Goal: Information Seeking & Learning: Learn about a topic

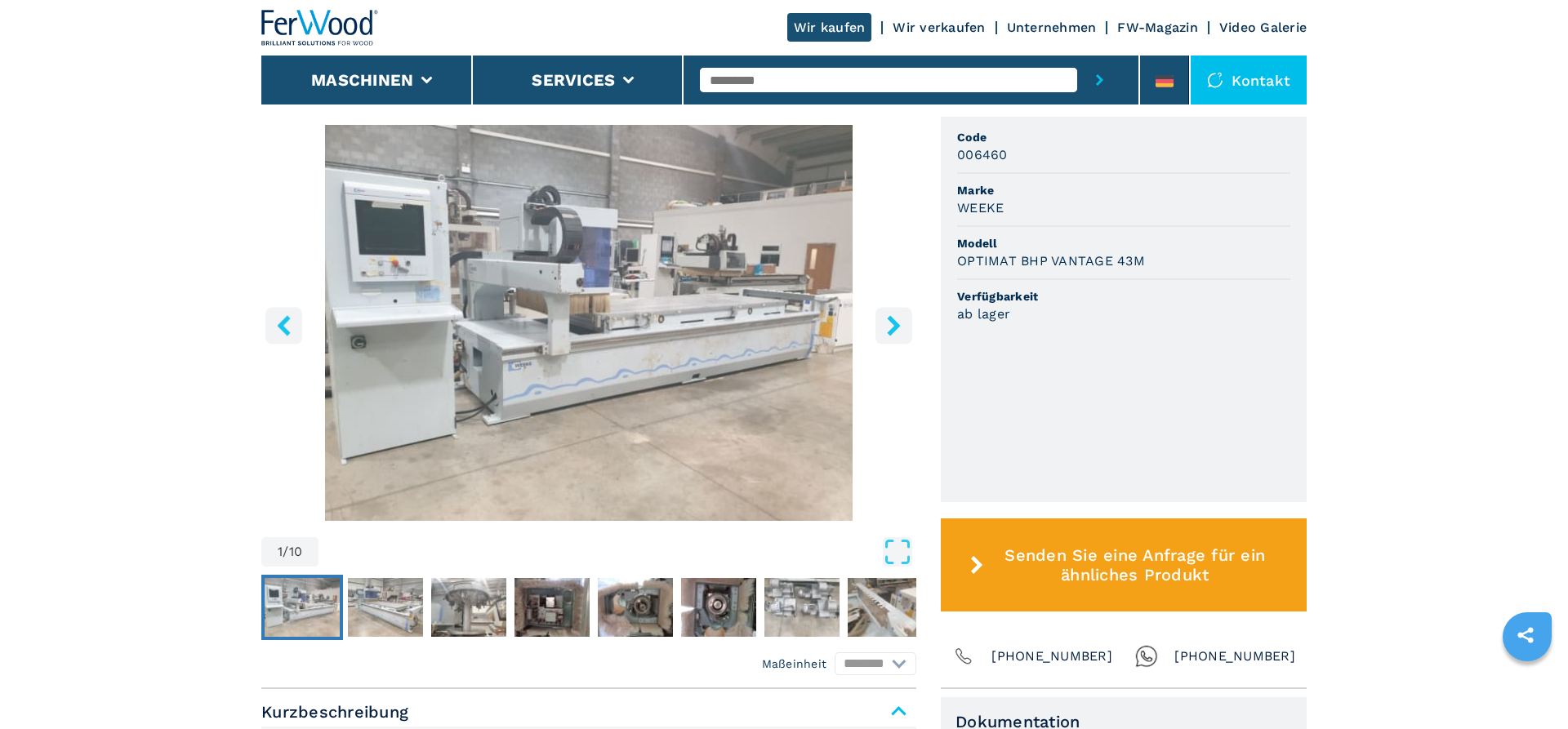
scroll to position [583, 0]
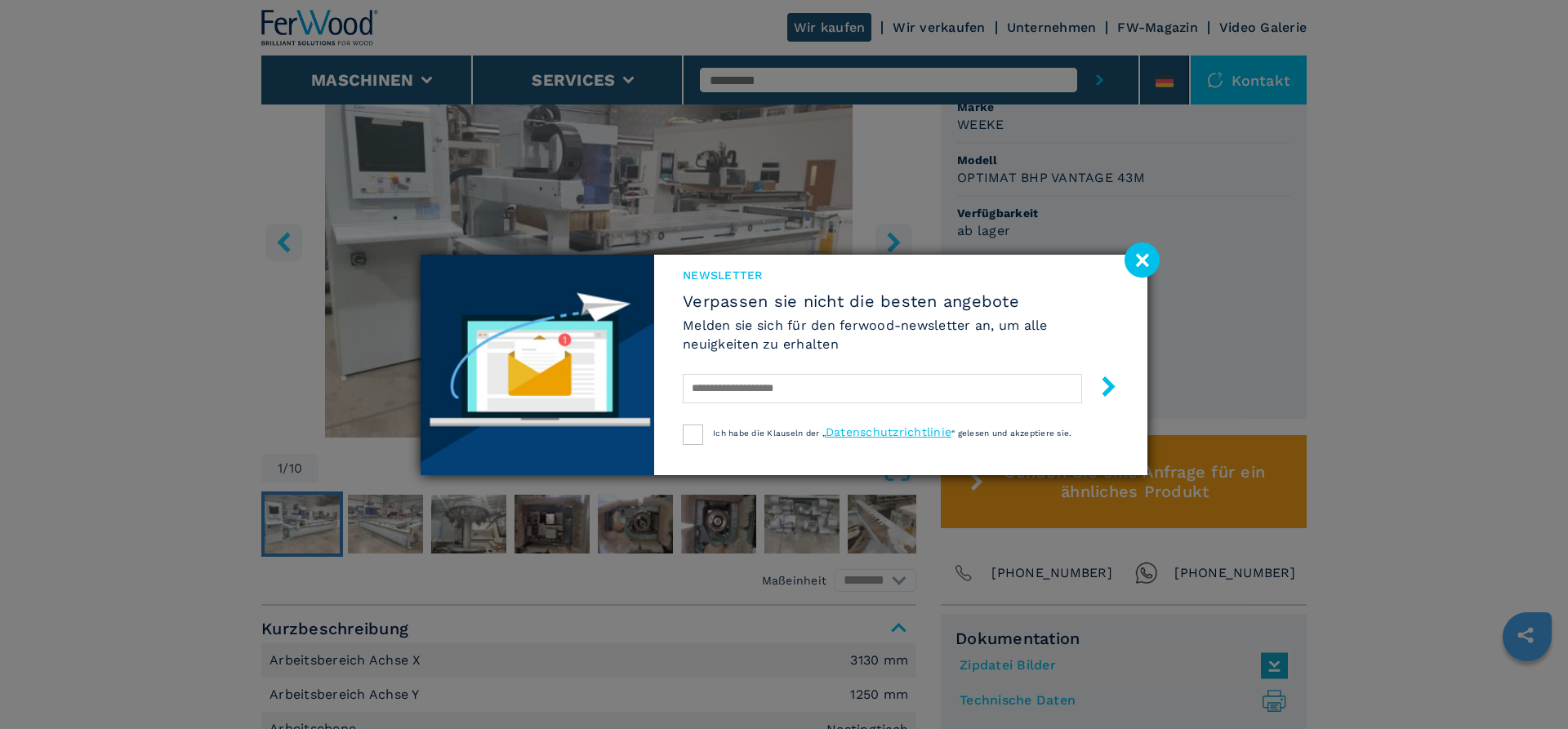
click at [1139, 258] on image at bounding box center [1142, 260] width 35 height 35
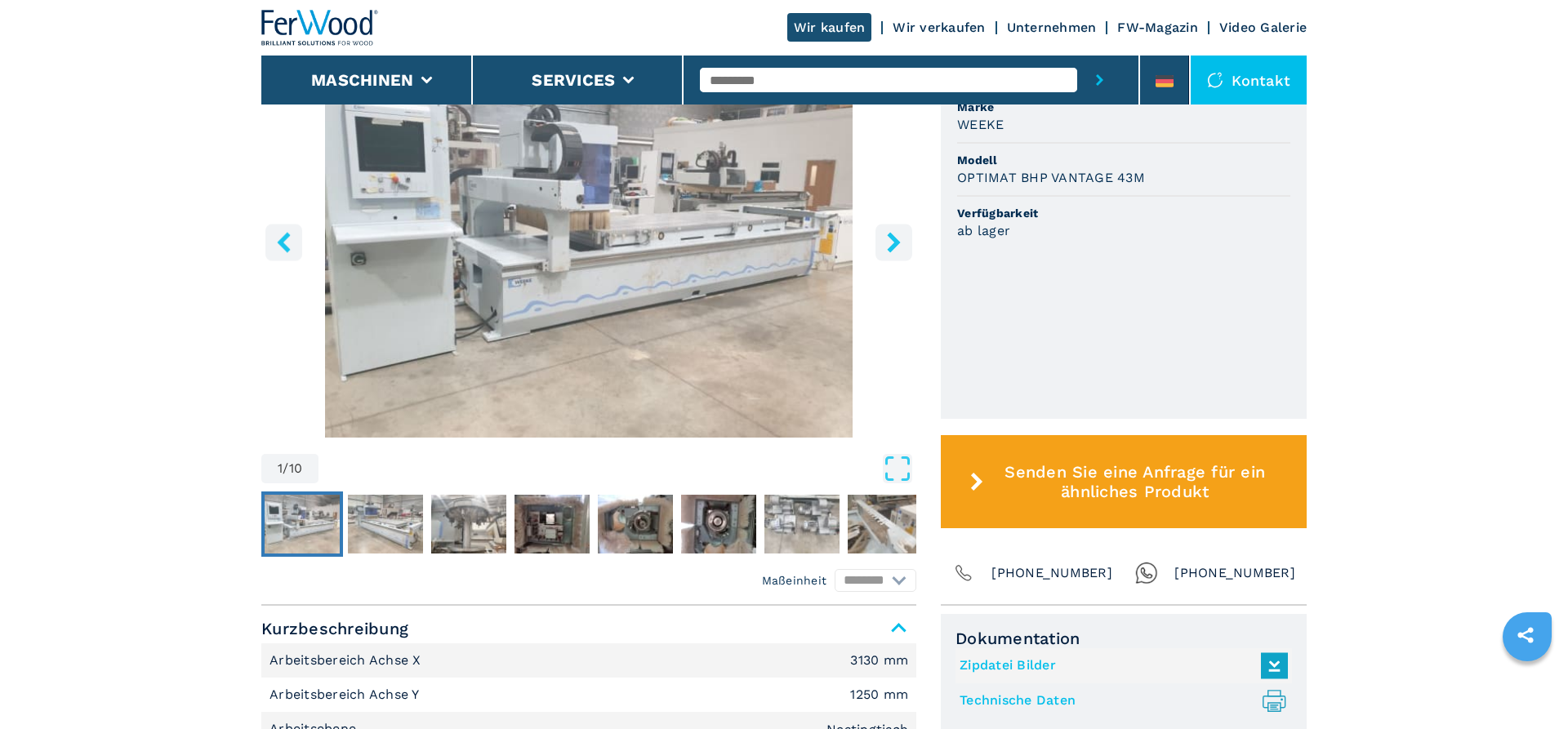
scroll to position [500, 0]
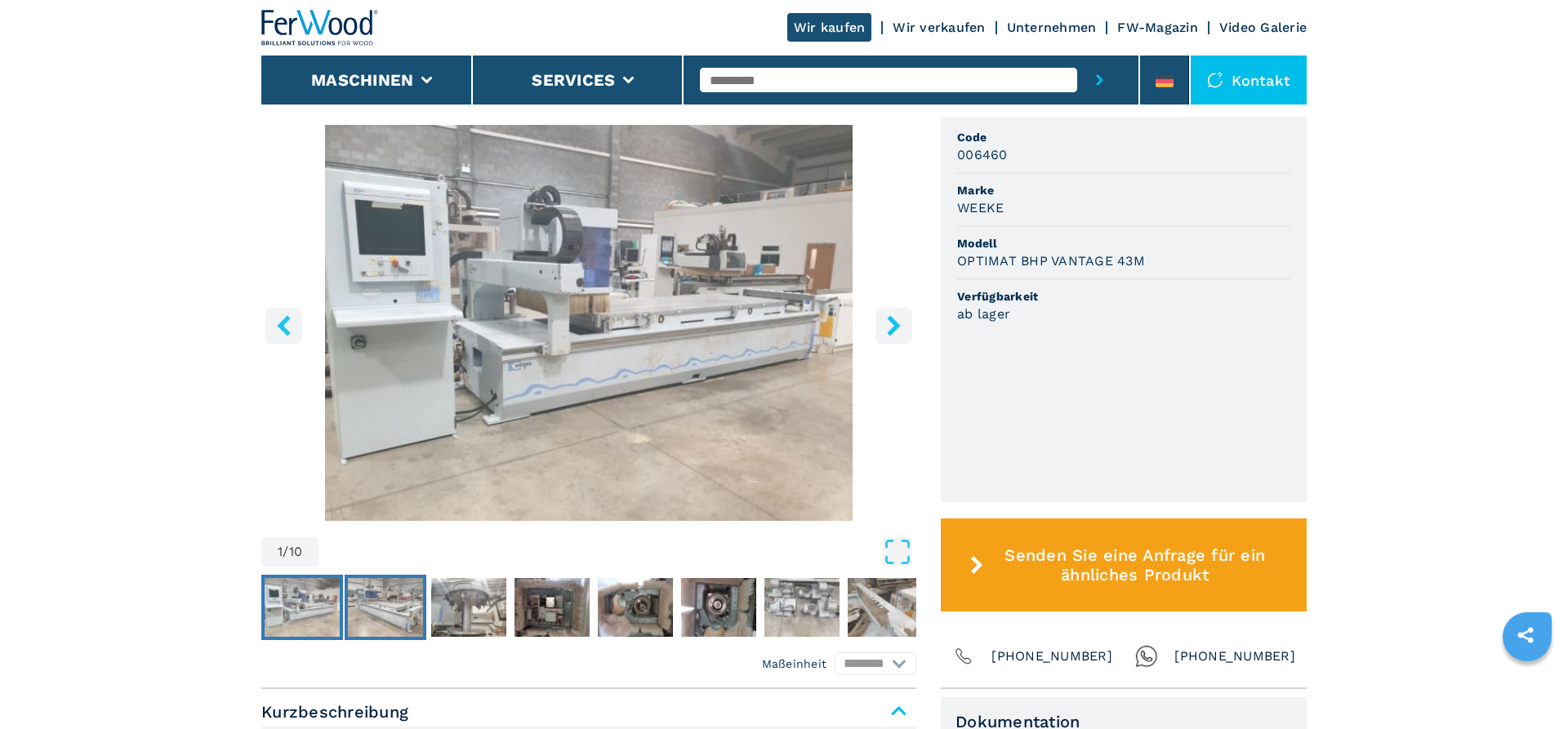
click at [372, 590] on img "Go to Slide 2" at bounding box center [385, 607] width 75 height 59
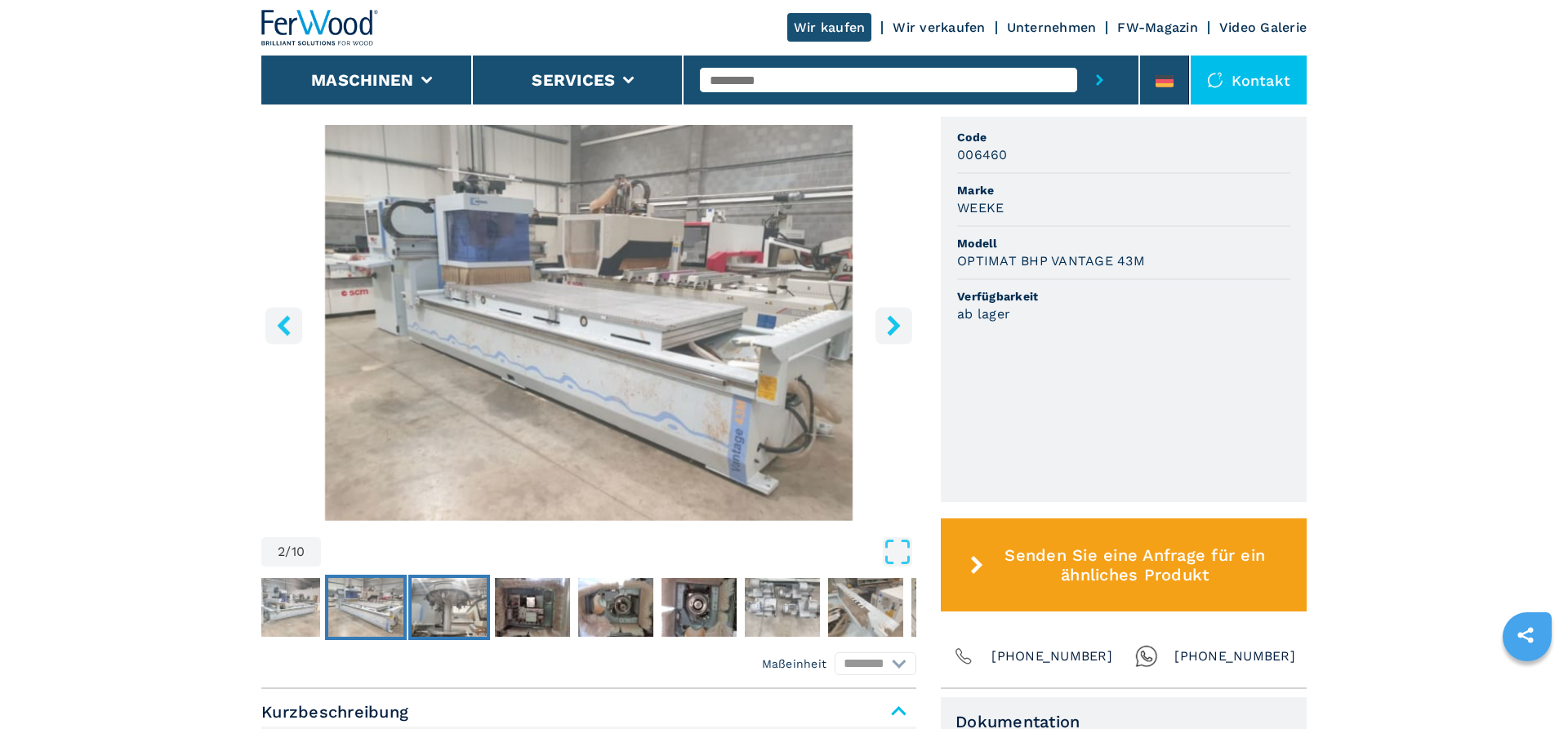
click at [455, 593] on img "Go to Slide 3" at bounding box center [449, 607] width 75 height 59
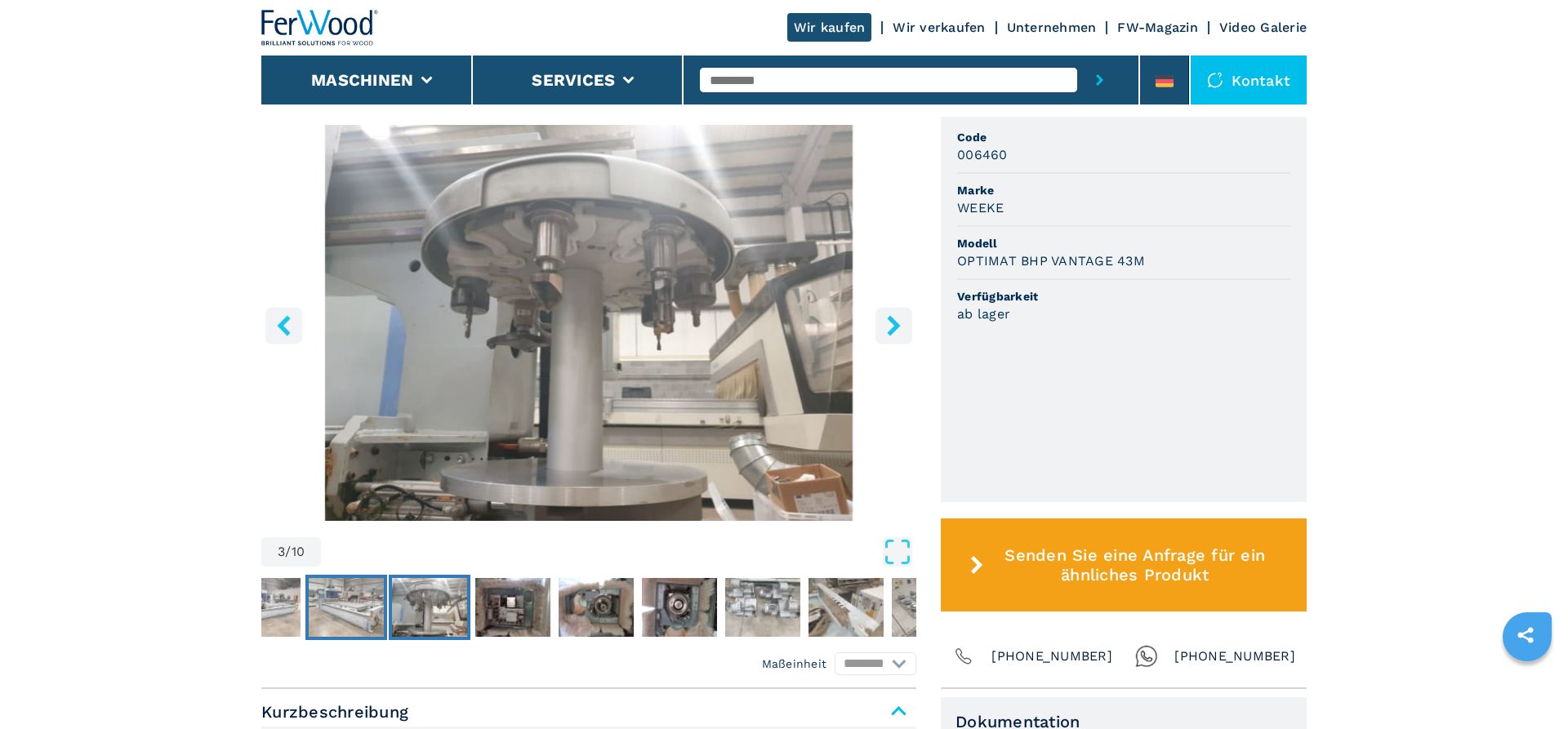
click at [362, 586] on img "Go to Slide 2" at bounding box center [346, 607] width 75 height 59
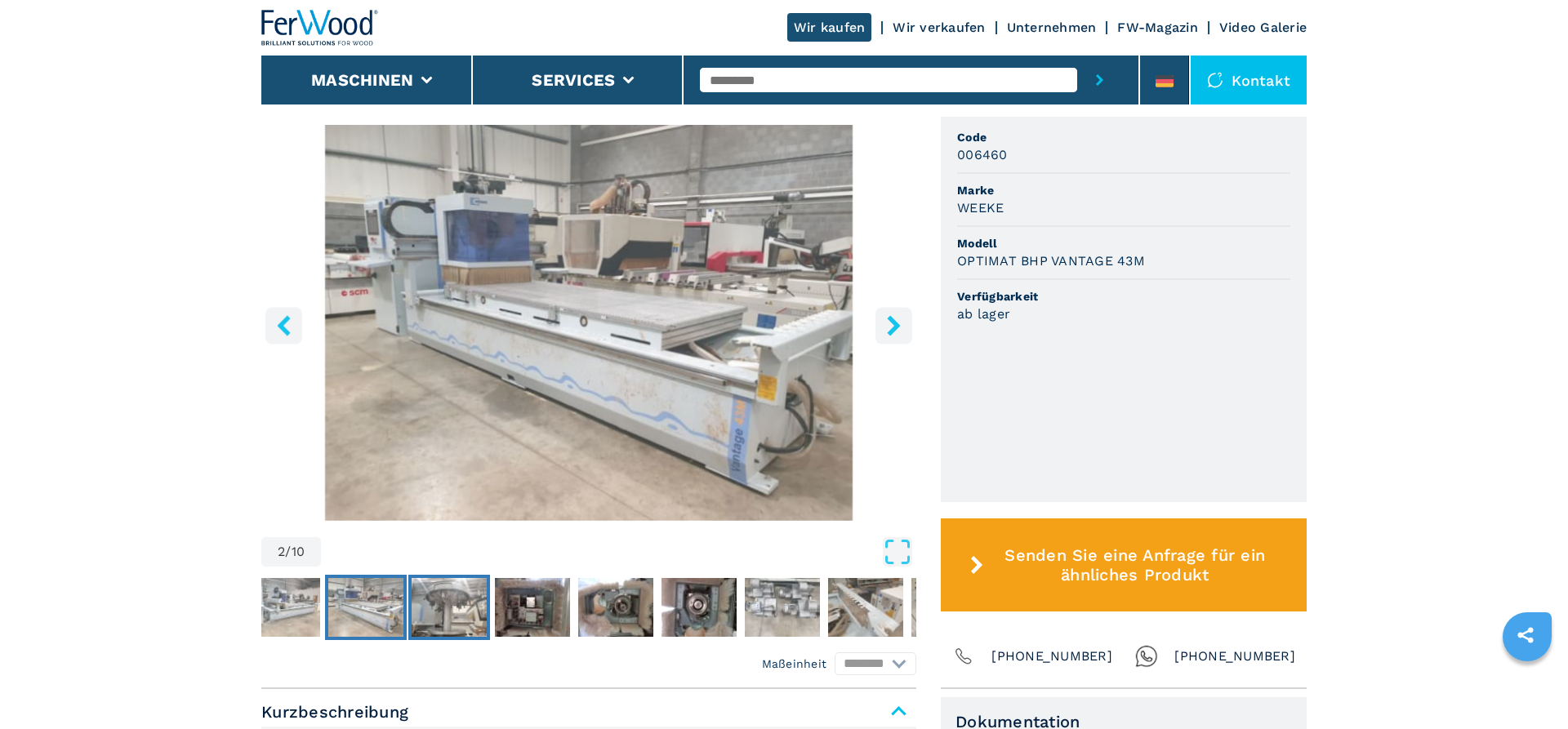
click at [464, 588] on img "Go to Slide 3" at bounding box center [449, 607] width 75 height 59
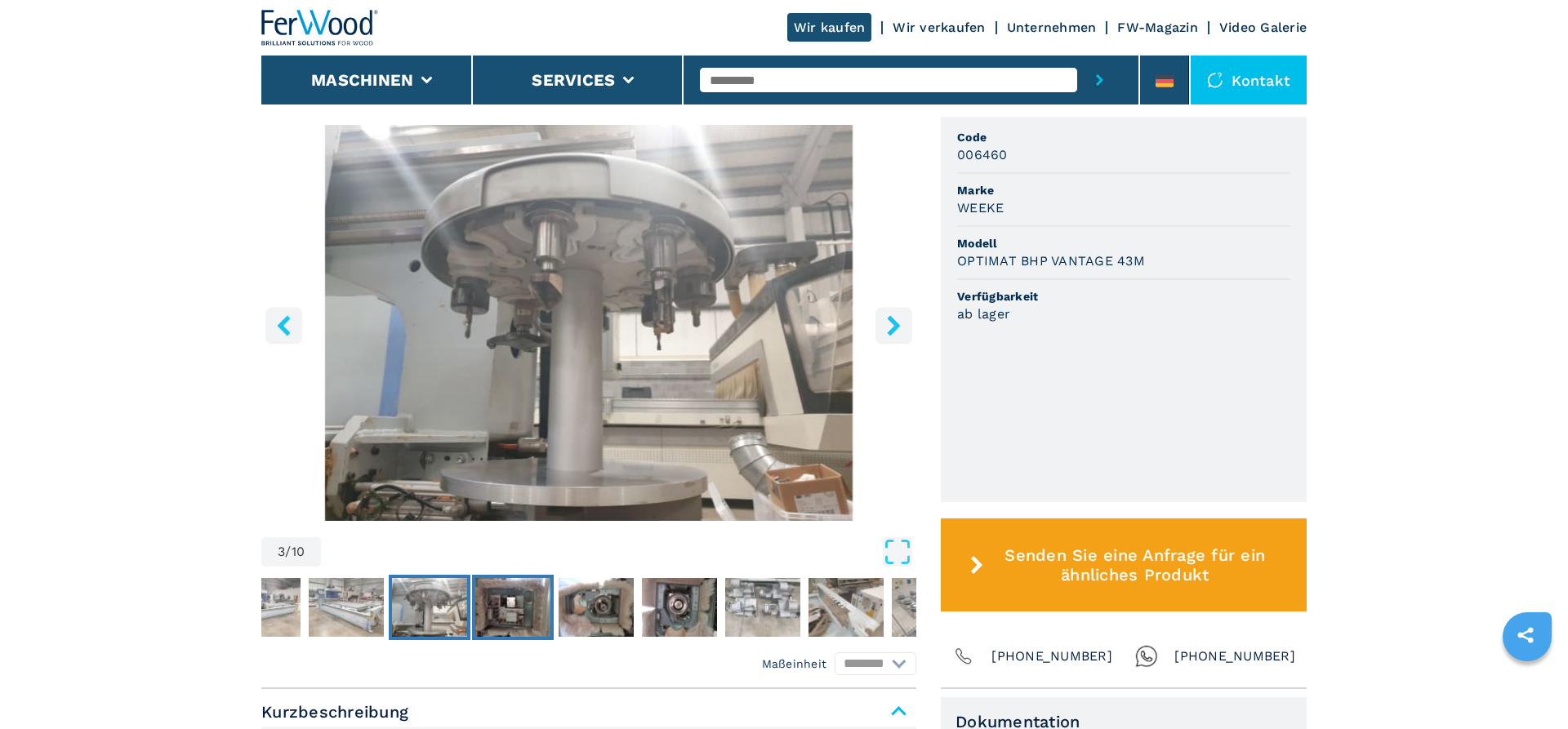
click at [520, 595] on img "Go to Slide 4" at bounding box center [512, 607] width 75 height 59
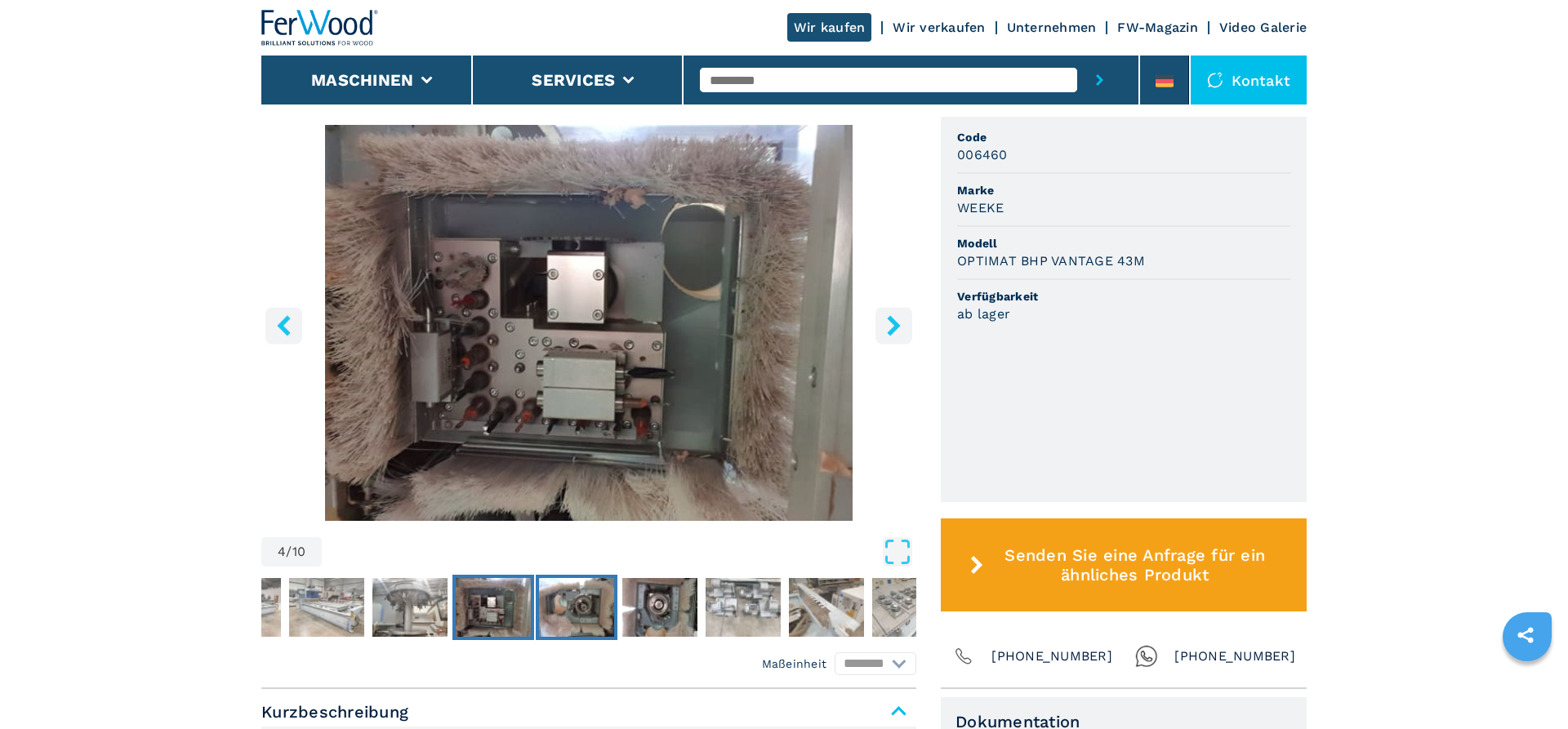
click at [575, 601] on img "Go to Slide 5" at bounding box center [576, 607] width 75 height 59
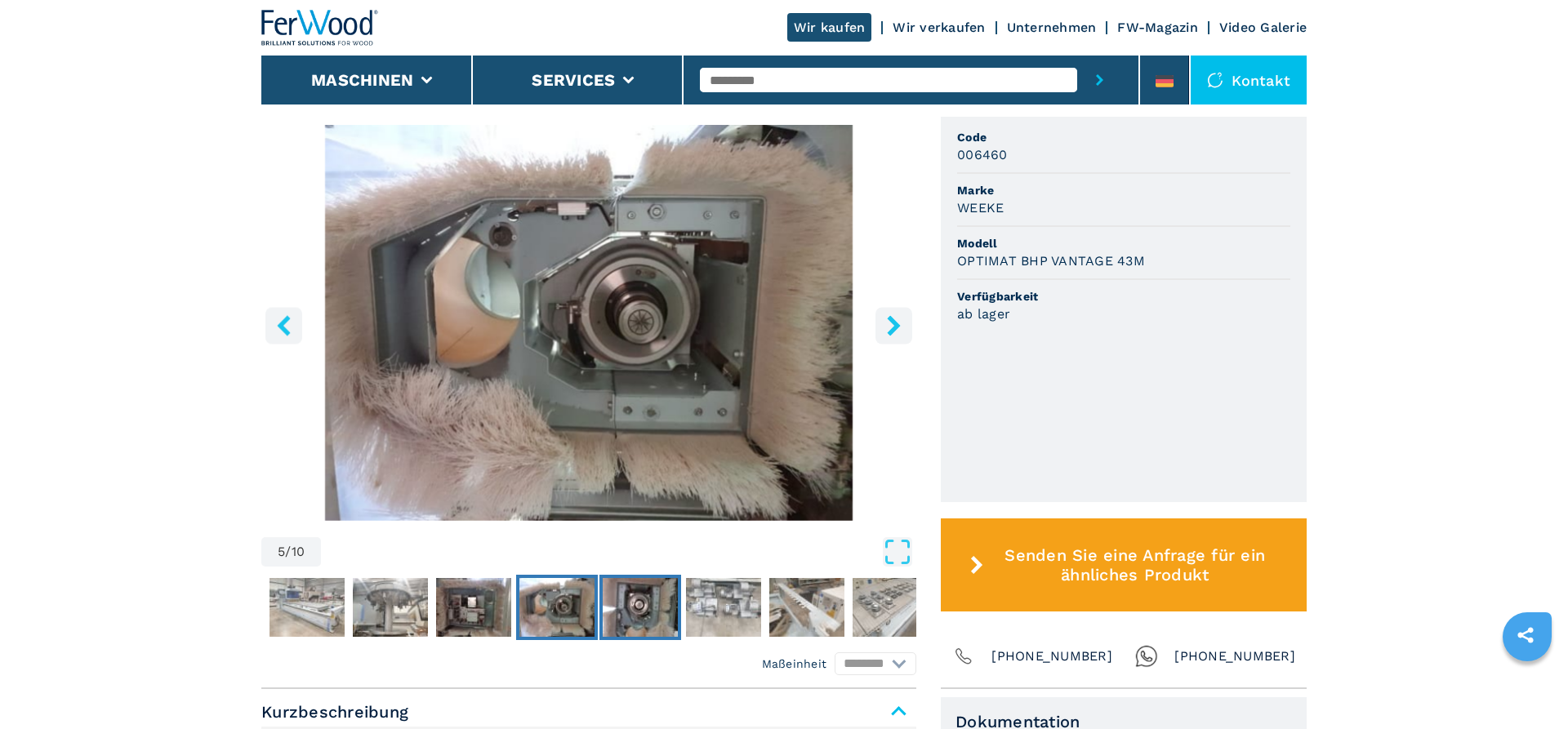
click at [638, 597] on img "Go to Slide 6" at bounding box center [639, 607] width 75 height 59
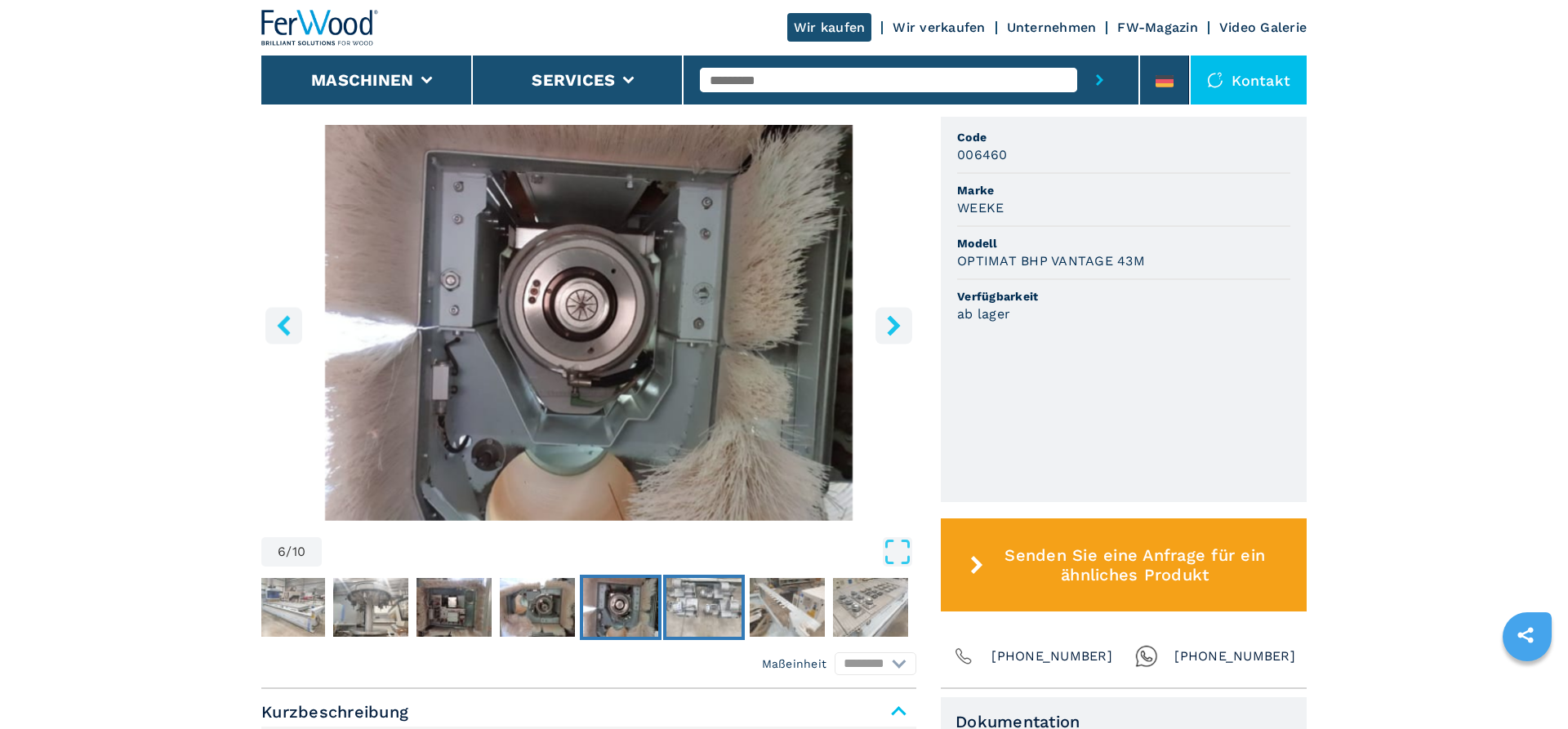
click at [700, 595] on img "Go to Slide 7" at bounding box center [704, 607] width 75 height 59
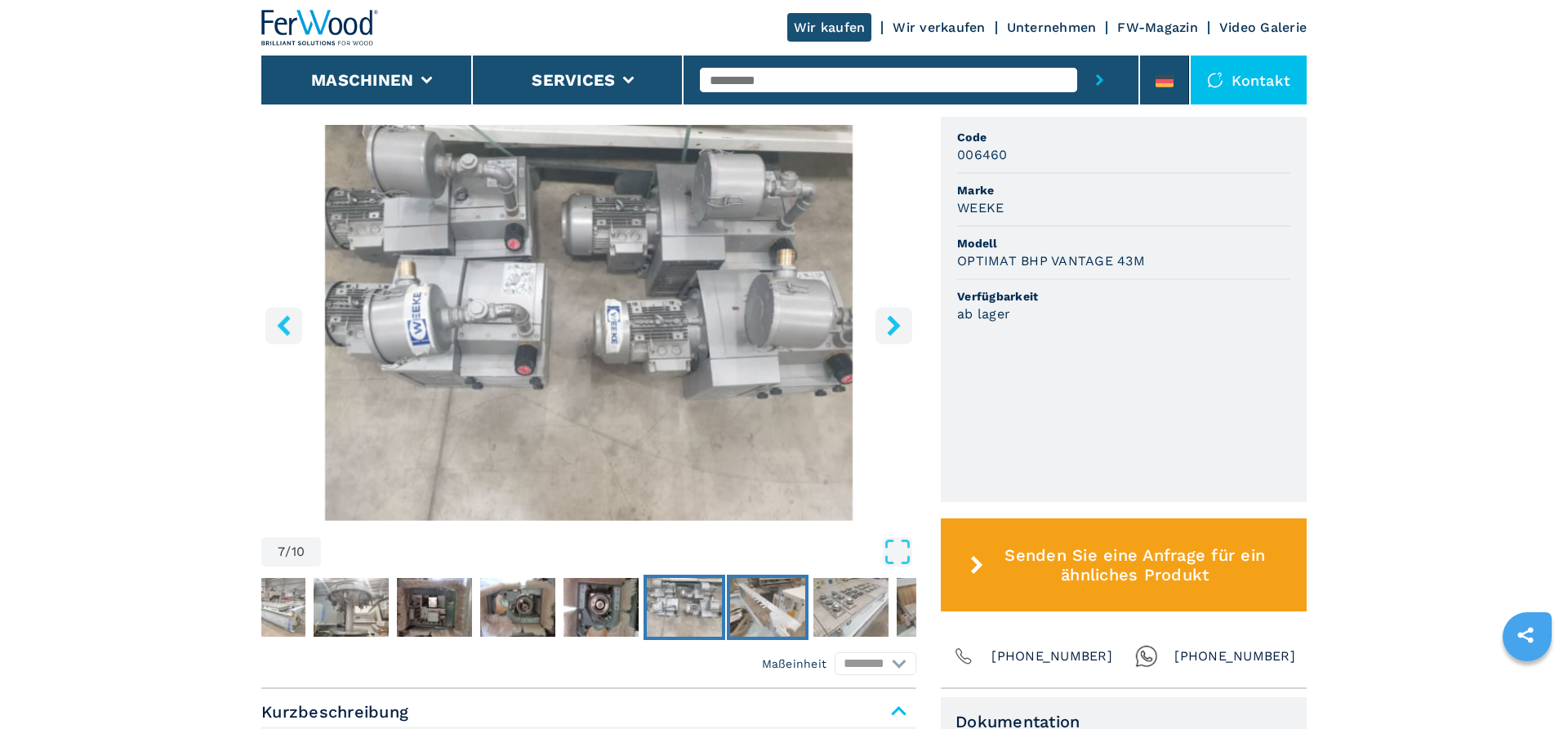
click at [769, 582] on img "Go to Slide 8" at bounding box center [767, 607] width 75 height 59
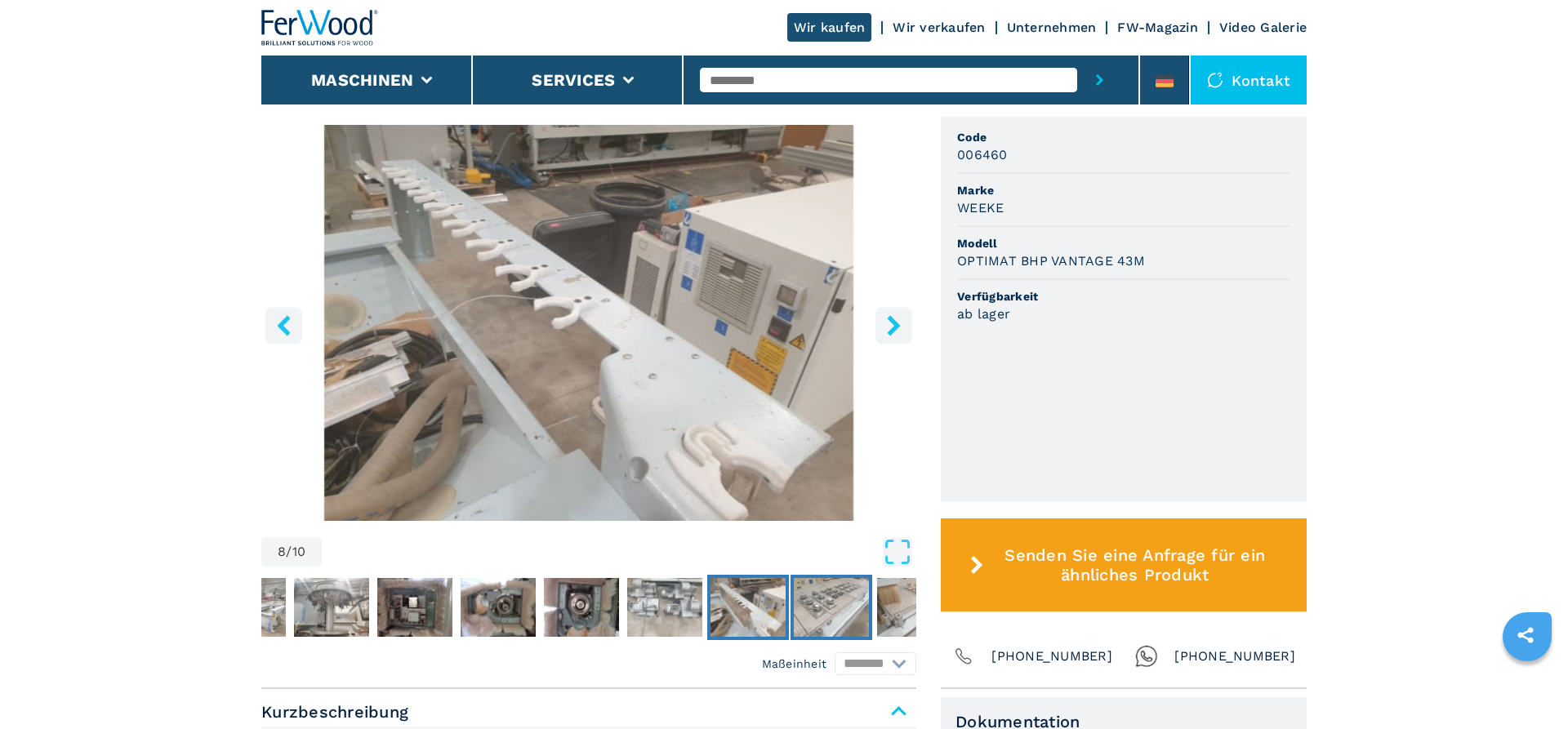
click at [829, 583] on img "Go to Slide 9" at bounding box center [831, 607] width 75 height 59
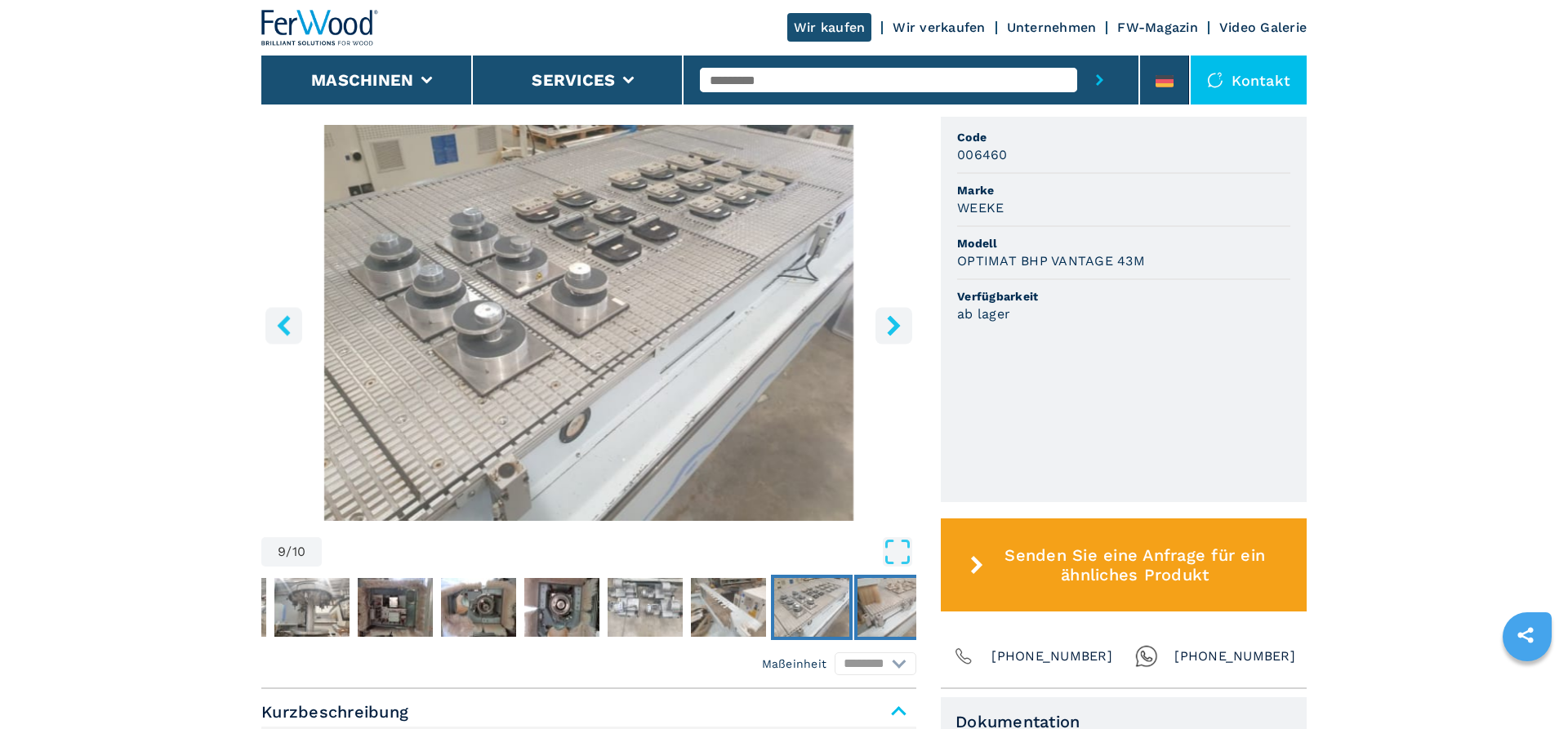
click at [883, 594] on img "Go to Slide 10" at bounding box center [894, 607] width 75 height 59
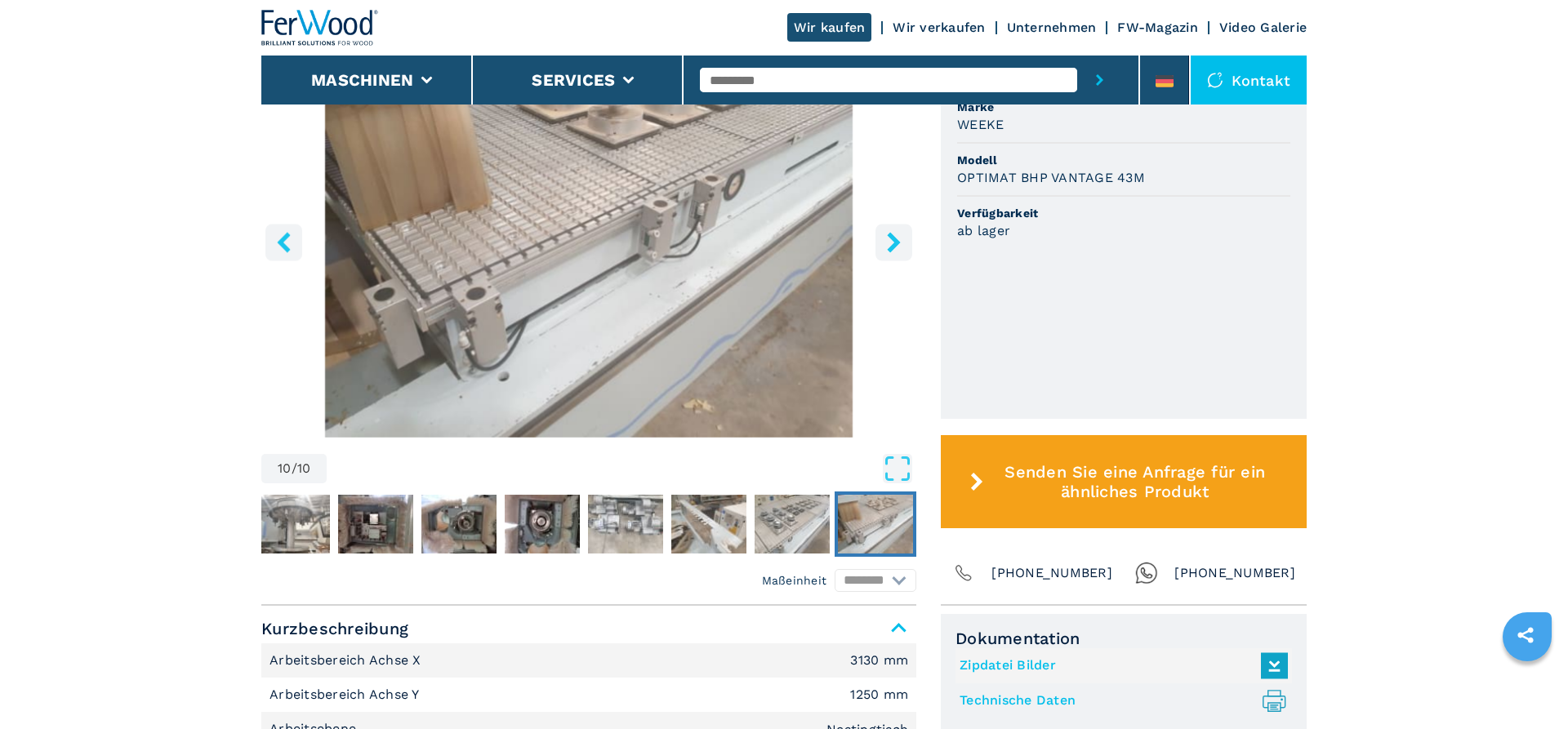
scroll to position [417, 0]
